Goal: Task Accomplishment & Management: Use online tool/utility

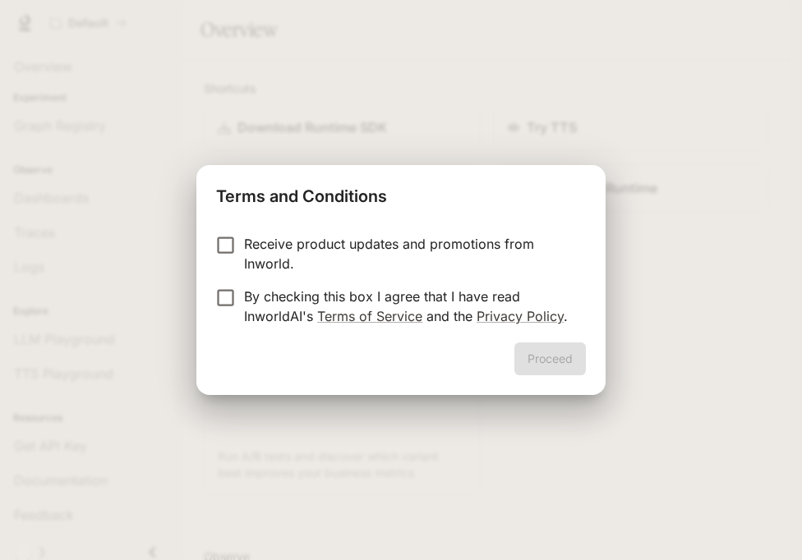
click at [419, 291] on p "By checking this box I agree that I have read InworldAI's Terms of Service and …" at bounding box center [408, 306] width 329 height 39
click at [537, 350] on button "Proceed" at bounding box center [549, 359] width 71 height 33
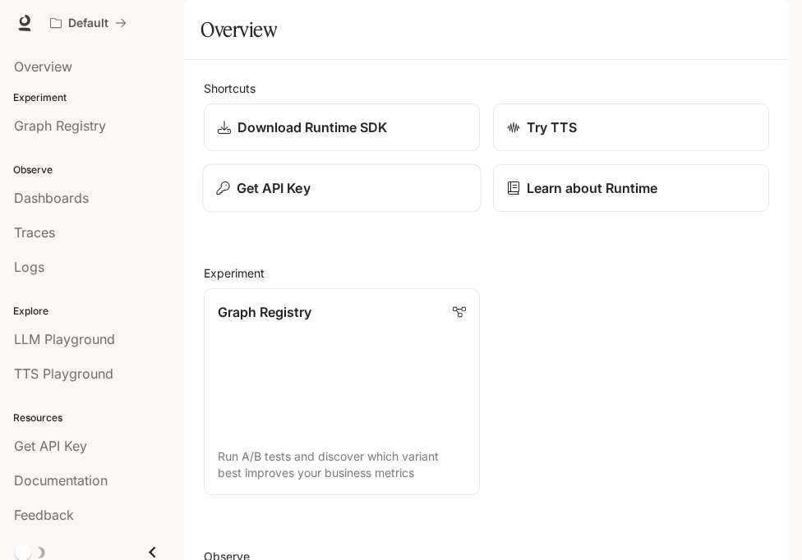
click at [338, 198] on div "Get API Key" at bounding box center [341, 188] width 251 height 20
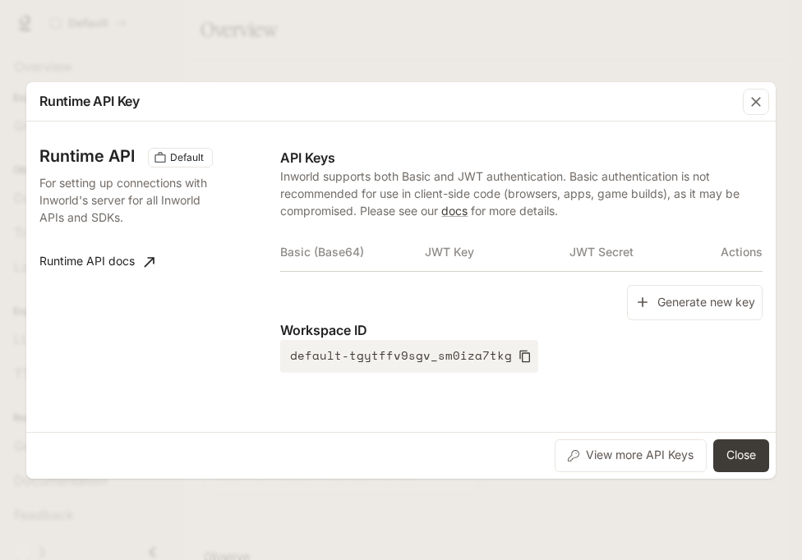
click at [622, 297] on div "Generate new key" at bounding box center [521, 302] width 482 height 35
click at [635, 297] on icon "button" at bounding box center [642, 302] width 16 height 16
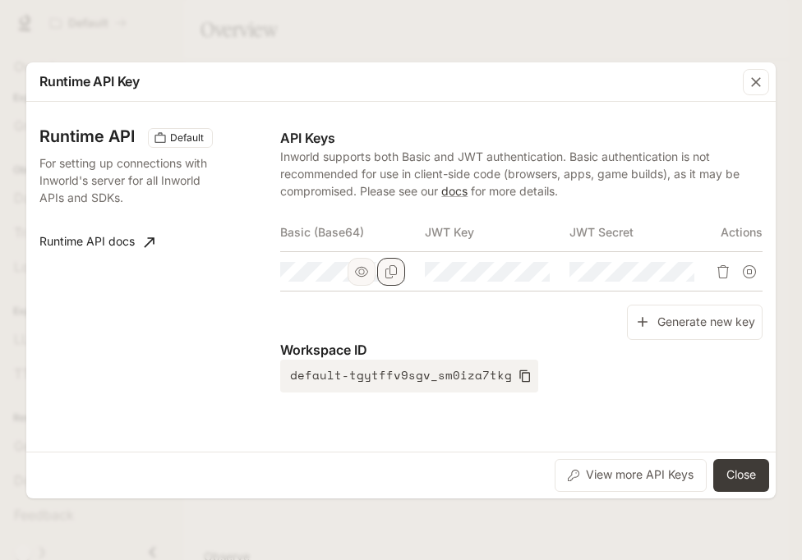
click at [390, 269] on icon "Copy Basic (Base64)" at bounding box center [391, 271] width 12 height 13
click at [750, 462] on button "Close" at bounding box center [741, 475] width 56 height 33
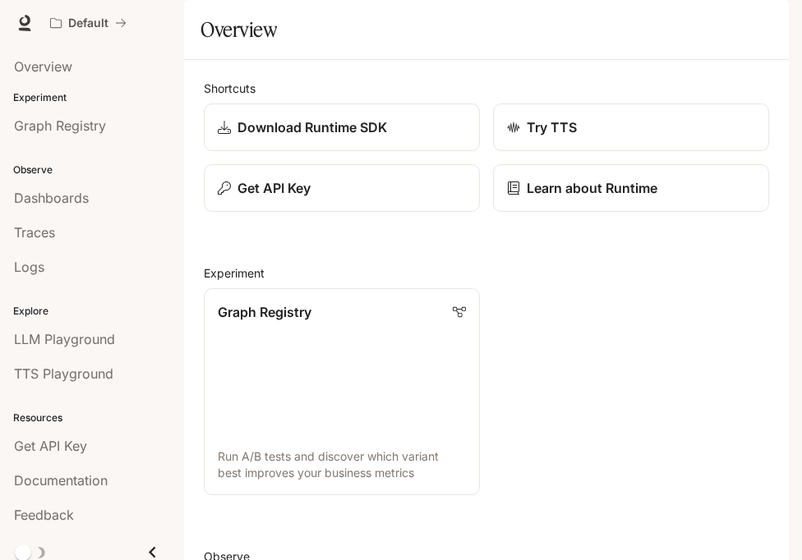
click at [761, 21] on icon "button" at bounding box center [765, 22] width 13 height 13
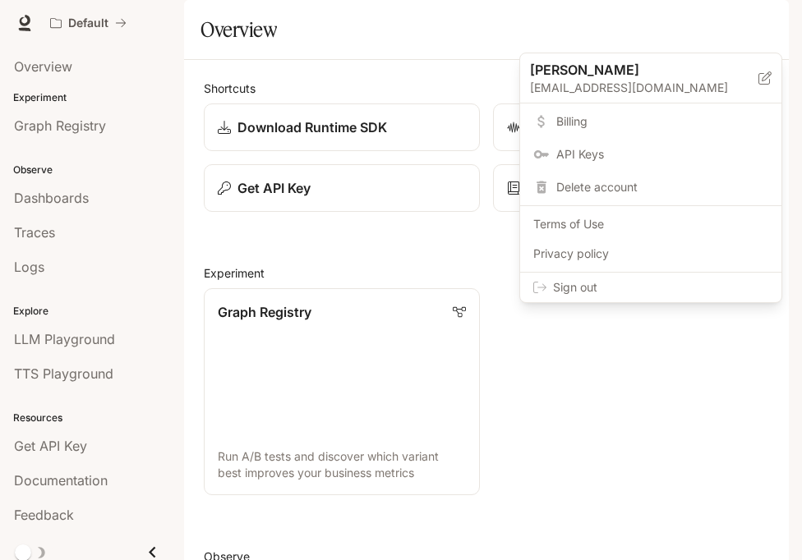
click at [650, 286] on span "Sign out" at bounding box center [660, 287] width 215 height 16
